Goal: Task Accomplishment & Management: Manage account settings

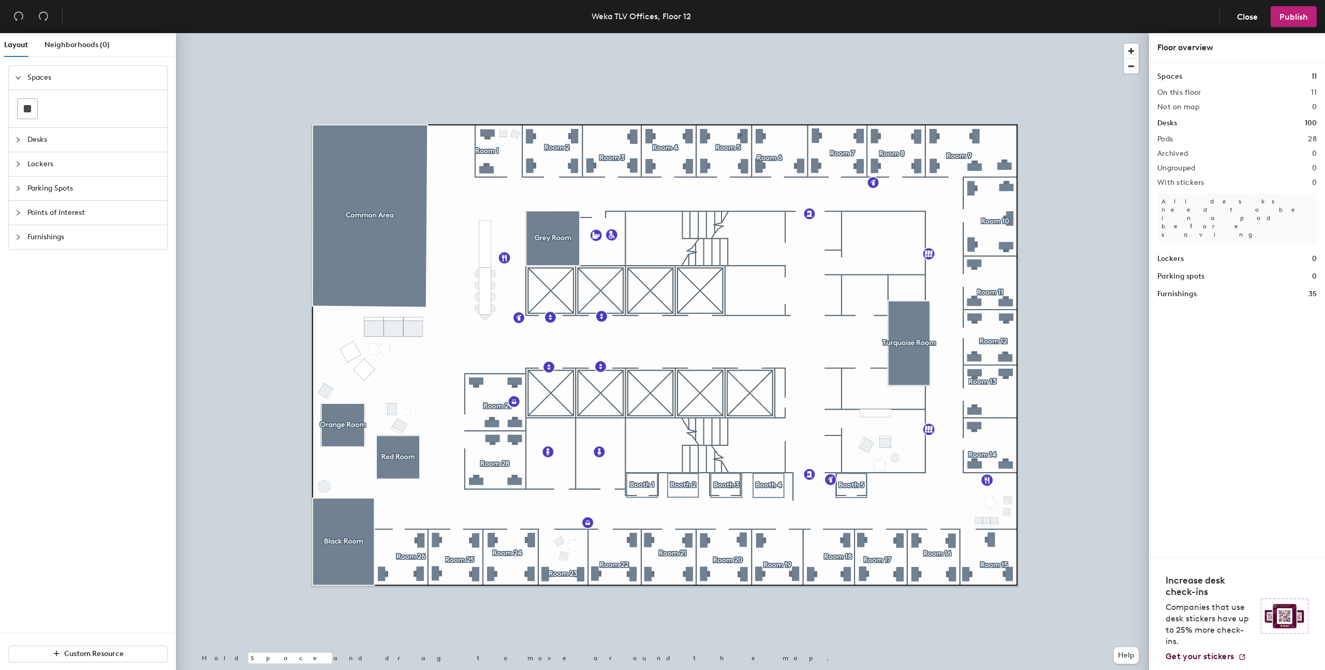
click at [740, 33] on div at bounding box center [662, 33] width 973 height 0
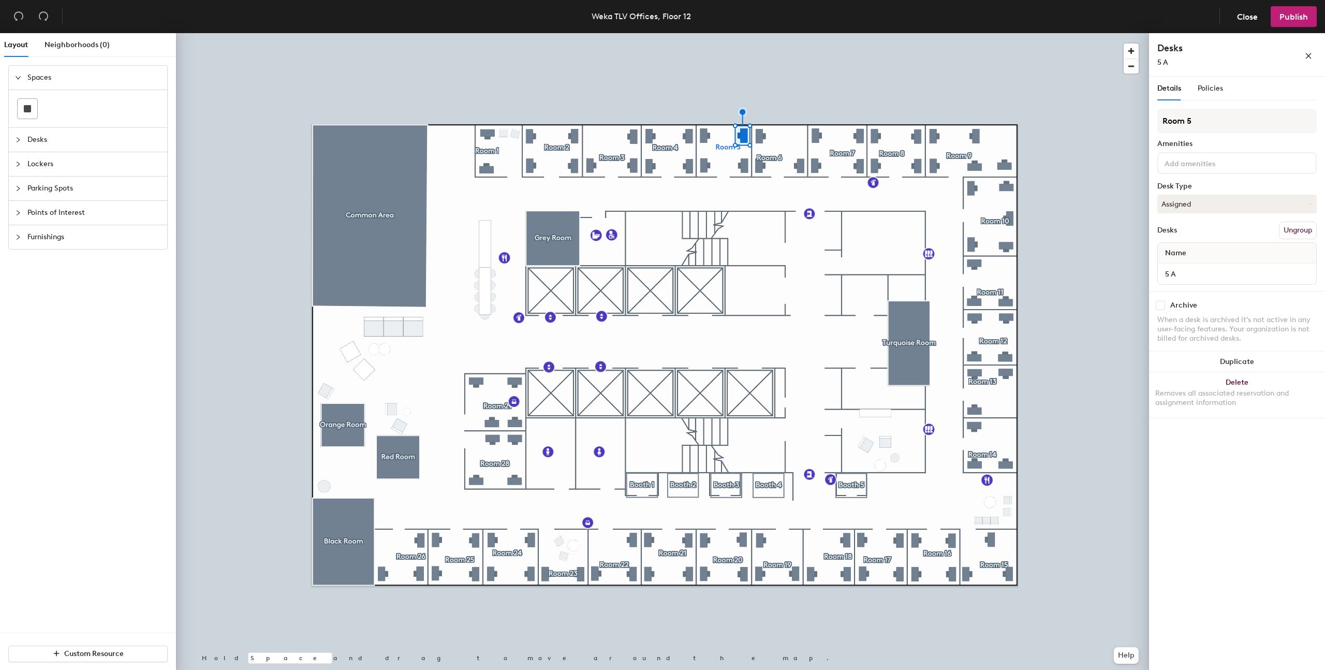
click at [1208, 160] on input at bounding box center [1209, 162] width 93 height 12
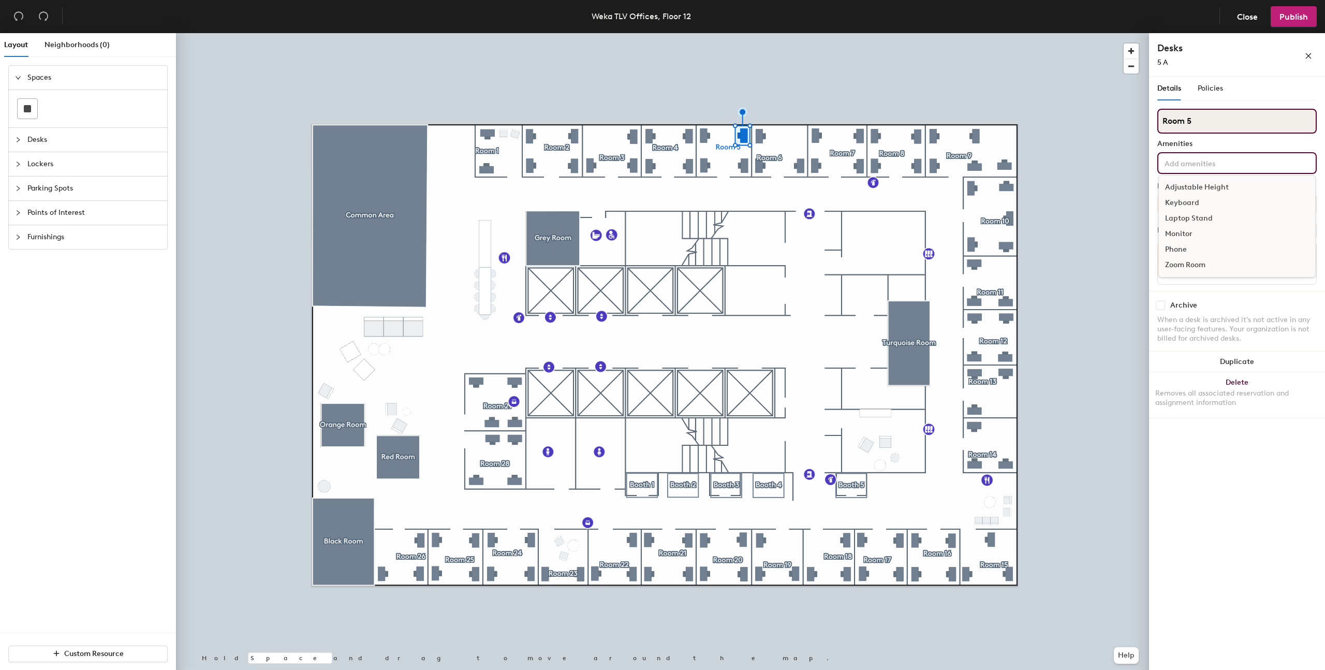
click at [1208, 133] on input "Room 5" at bounding box center [1237, 121] width 159 height 25
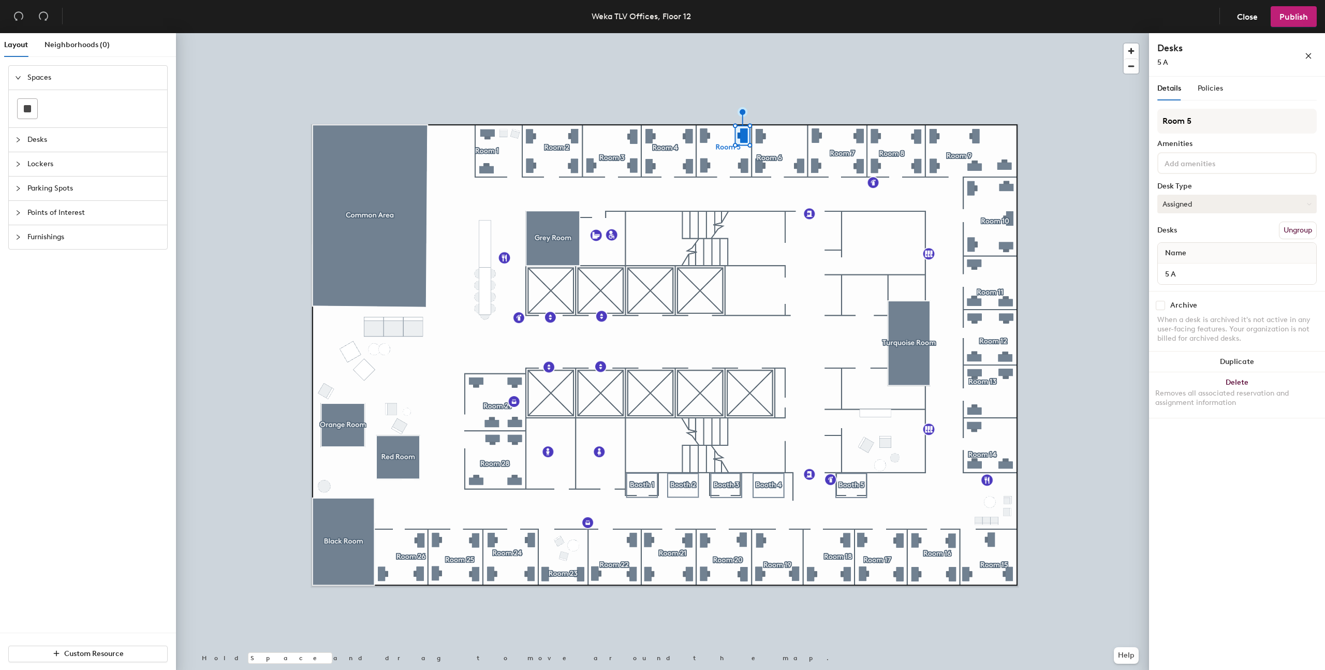
click at [1193, 211] on button "Assigned" at bounding box center [1237, 204] width 159 height 19
click at [1185, 266] on div "Hoteled" at bounding box center [1210, 267] width 104 height 16
click at [1195, 166] on input at bounding box center [1209, 162] width 93 height 12
click at [1073, 33] on div at bounding box center [662, 33] width 973 height 0
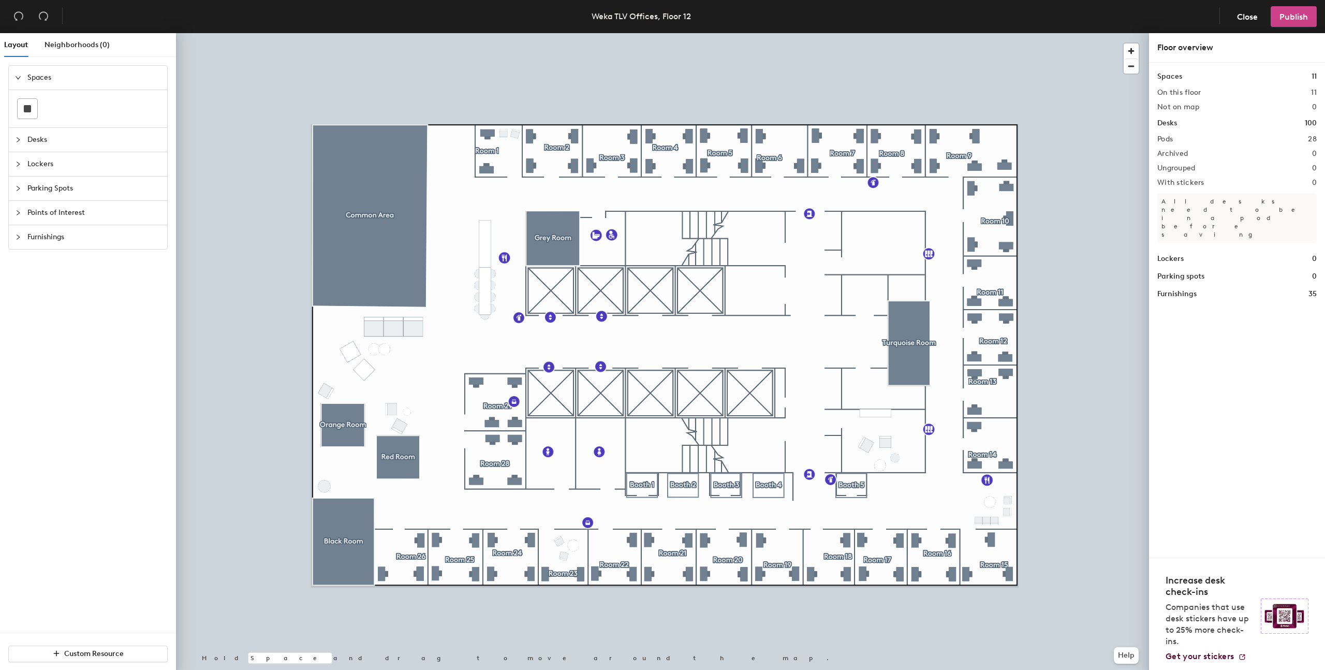
click at [1295, 20] on span "Publish" at bounding box center [1294, 17] width 28 height 10
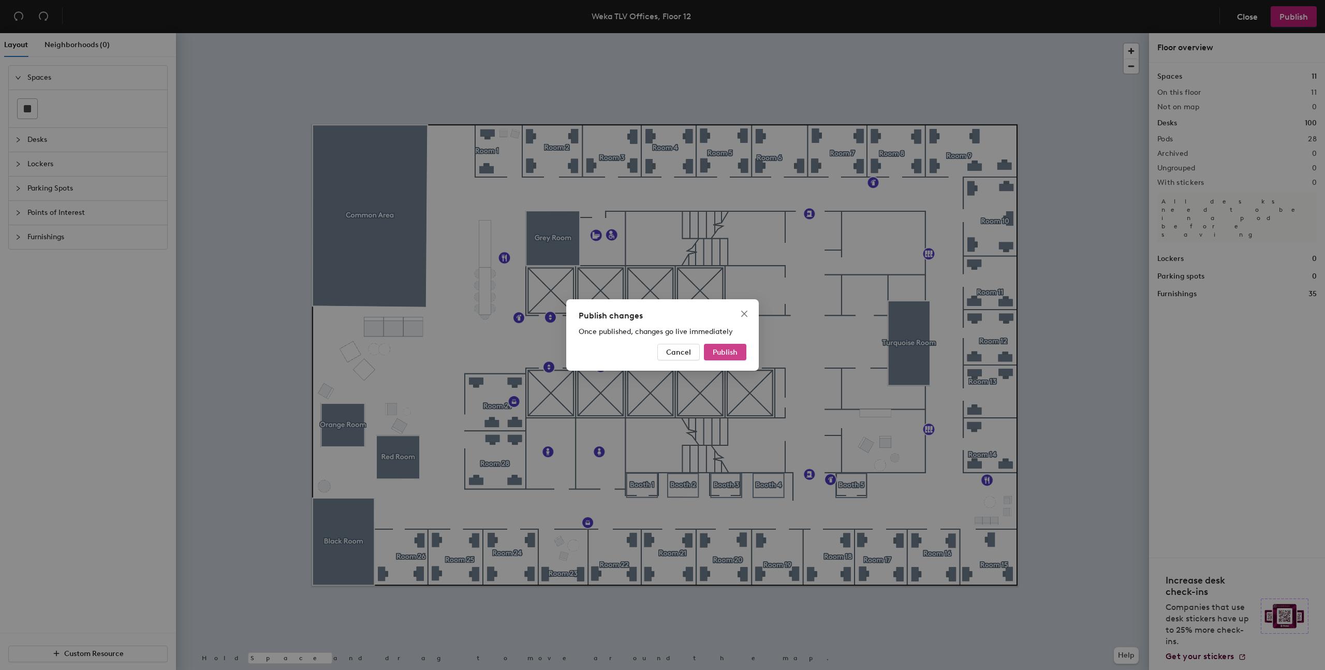
click at [724, 352] on span "Publish" at bounding box center [725, 352] width 25 height 9
